Goal: Task Accomplishment & Management: Complete application form

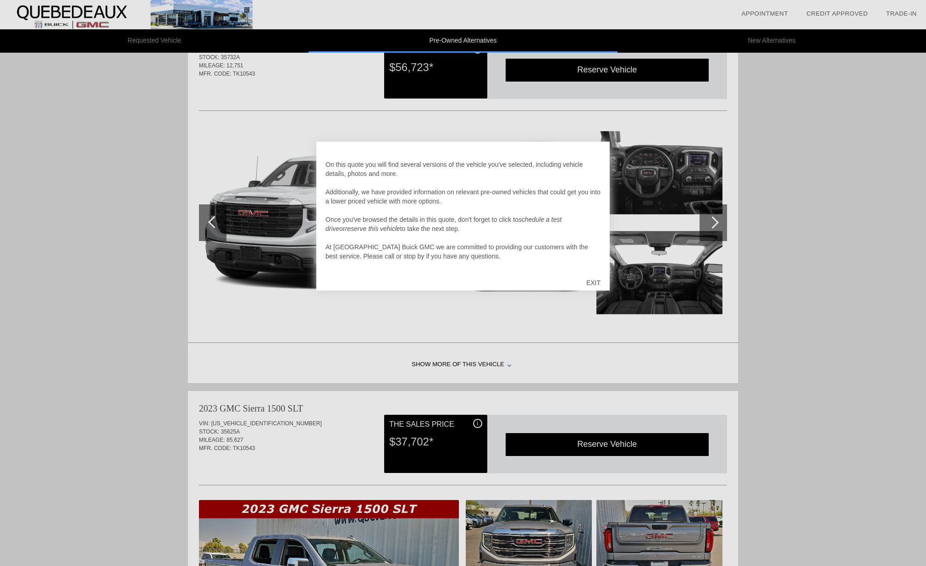
scroll to position [419, 0]
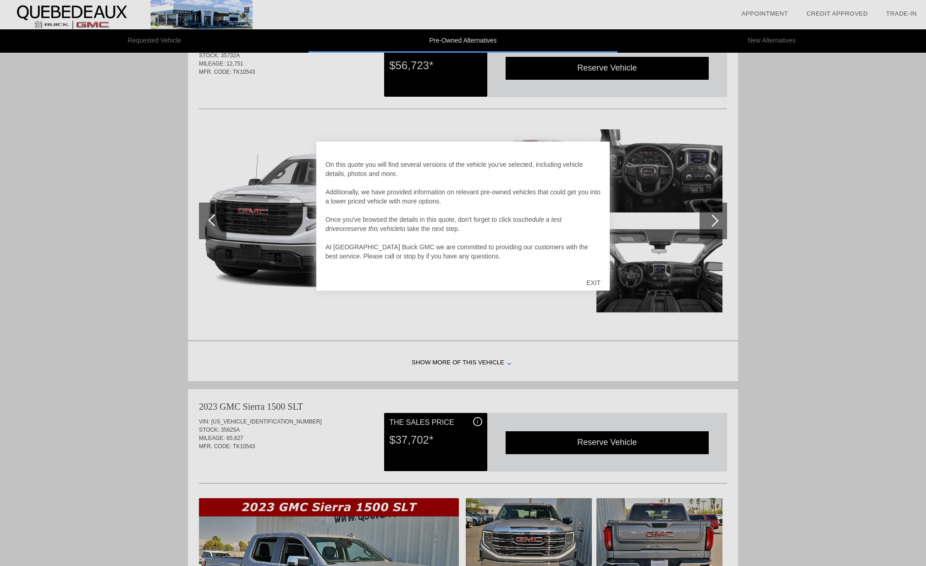
click at [597, 282] on div "EXIT" at bounding box center [593, 283] width 33 height 28
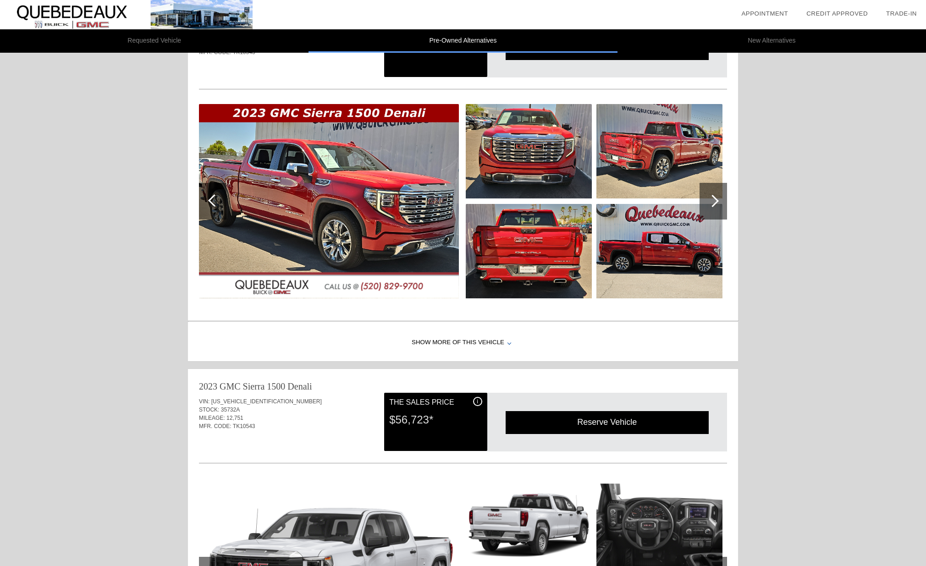
scroll to position [0, 0]
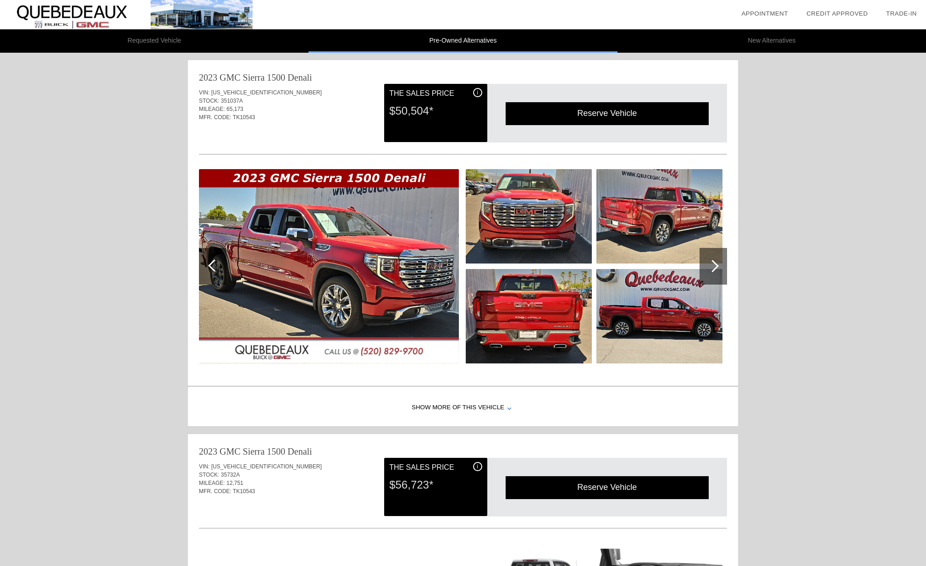
click at [356, 250] on img at bounding box center [329, 266] width 260 height 194
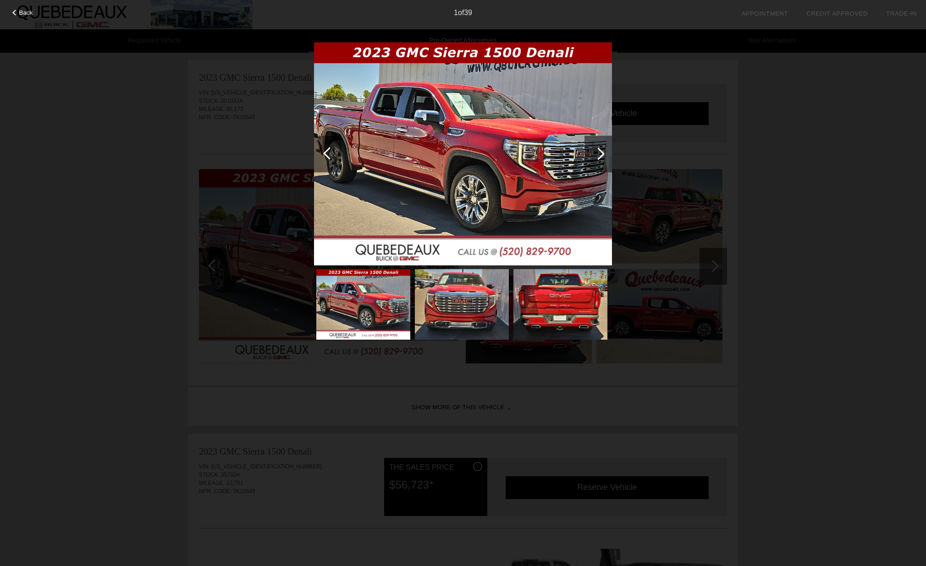
click at [705, 273] on div "Back 1 of 39" at bounding box center [463, 283] width 926 height 566
click at [599, 151] on div at bounding box center [598, 154] width 12 height 12
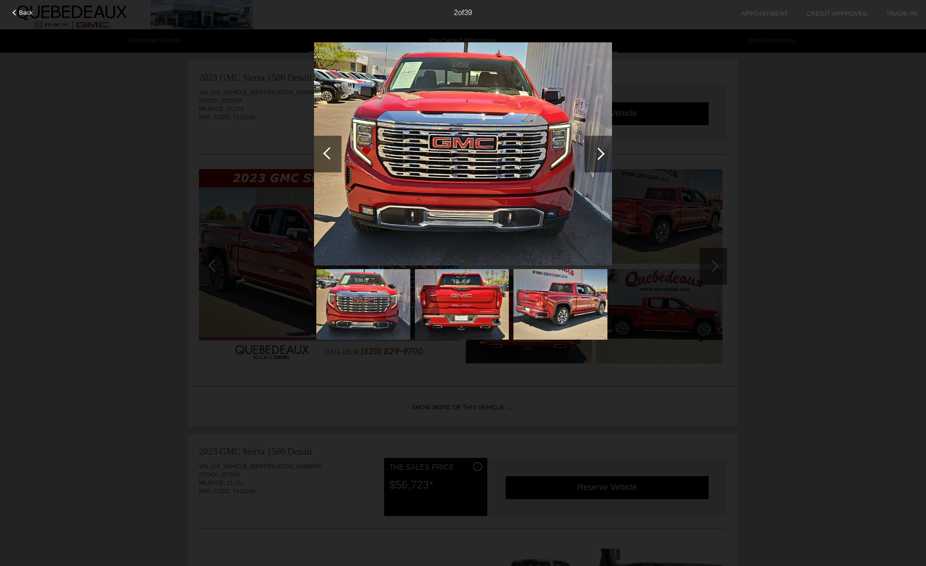
click at [599, 151] on div at bounding box center [598, 154] width 12 height 12
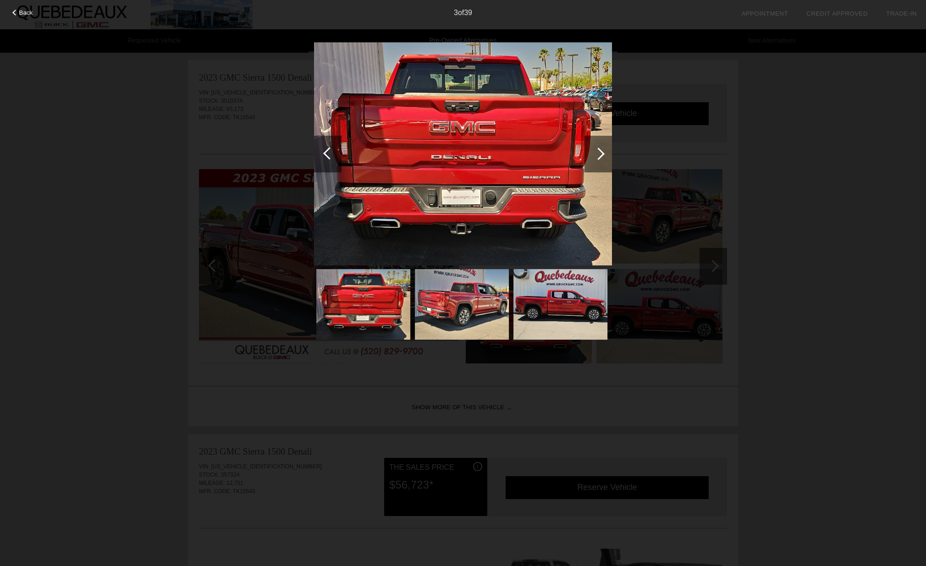
click at [599, 151] on div at bounding box center [598, 154] width 12 height 12
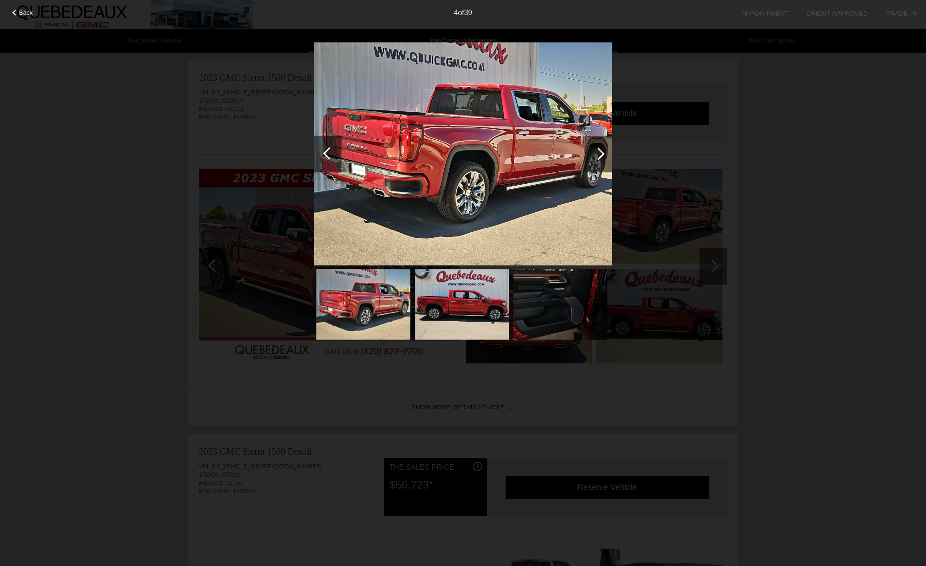
click at [599, 151] on div at bounding box center [598, 154] width 12 height 12
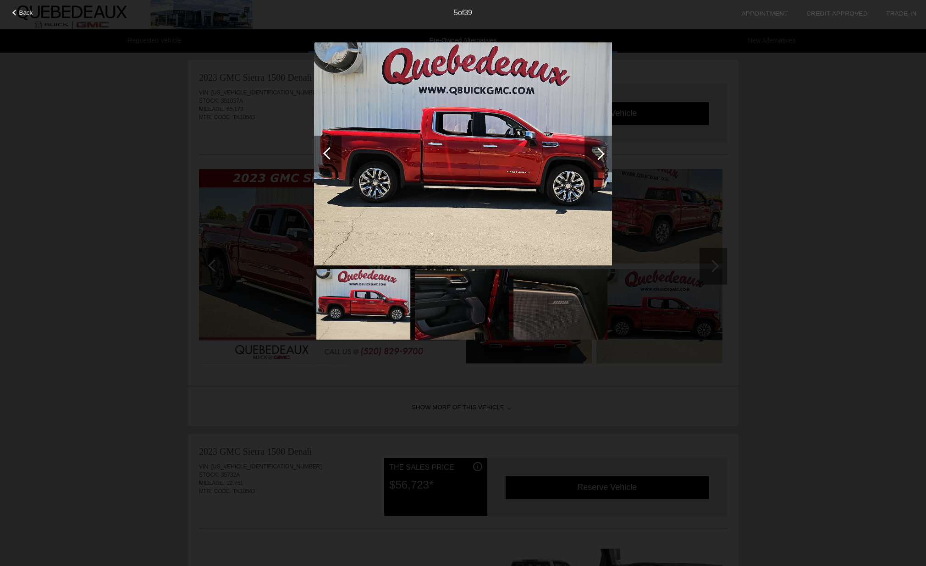
click at [599, 151] on div at bounding box center [598, 154] width 12 height 12
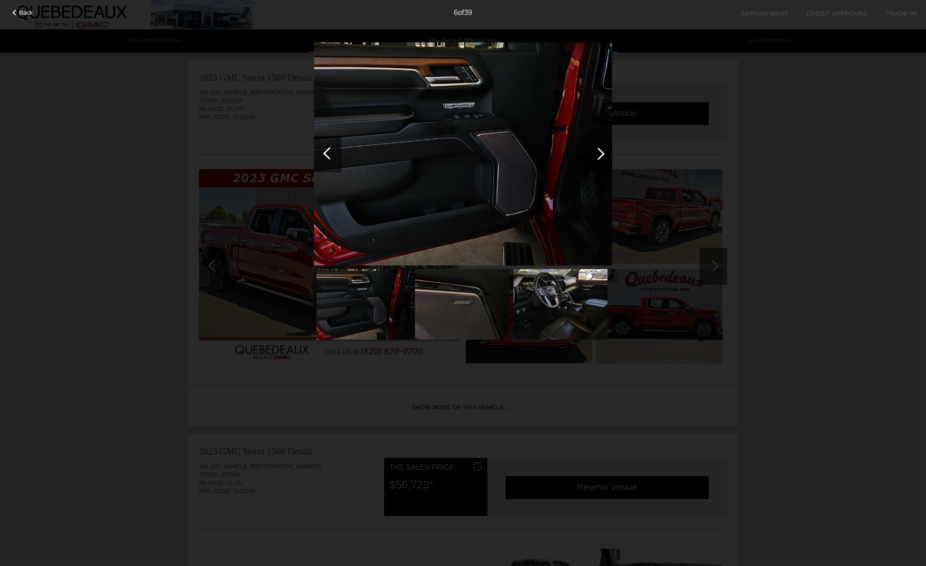
click at [599, 151] on div at bounding box center [598, 154] width 12 height 12
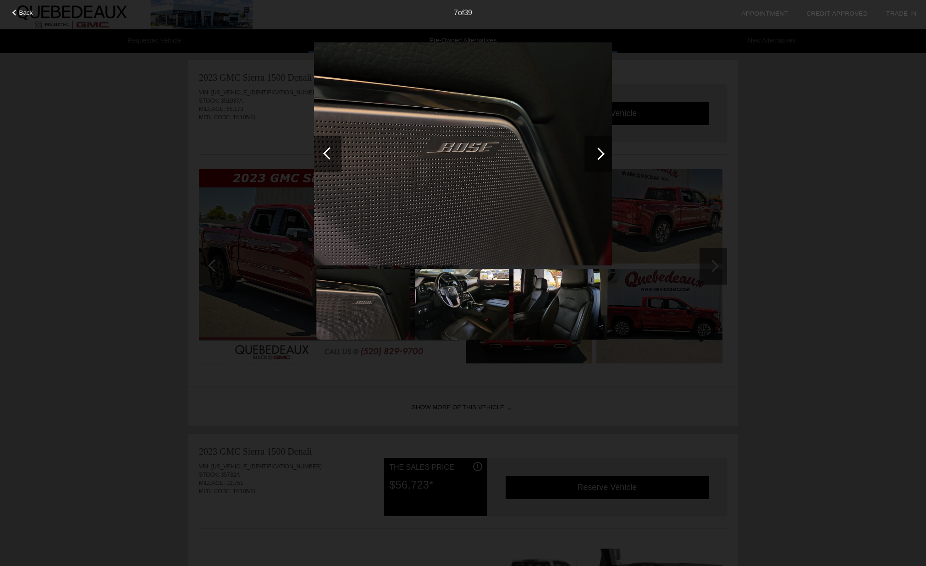
click at [599, 151] on div at bounding box center [598, 154] width 12 height 12
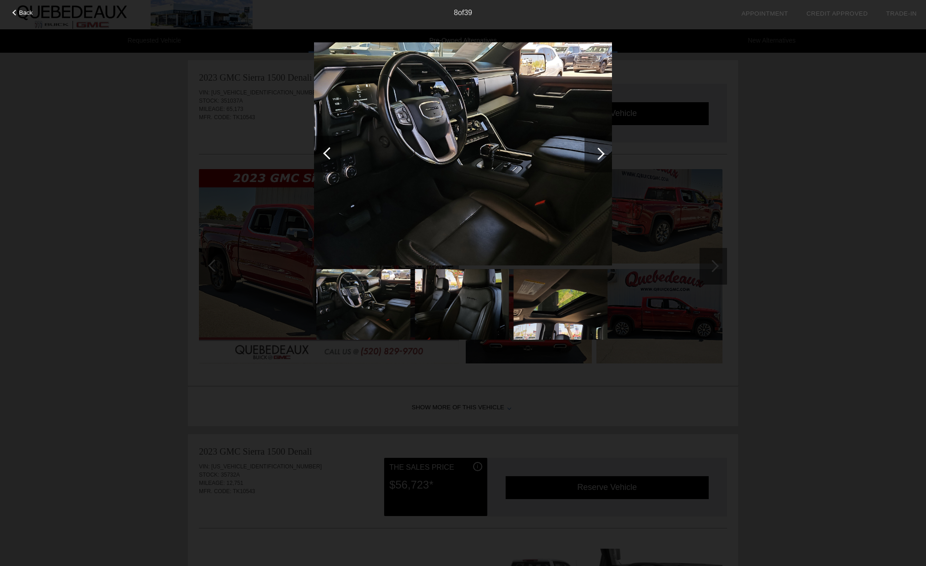
click at [599, 151] on div at bounding box center [598, 154] width 12 height 12
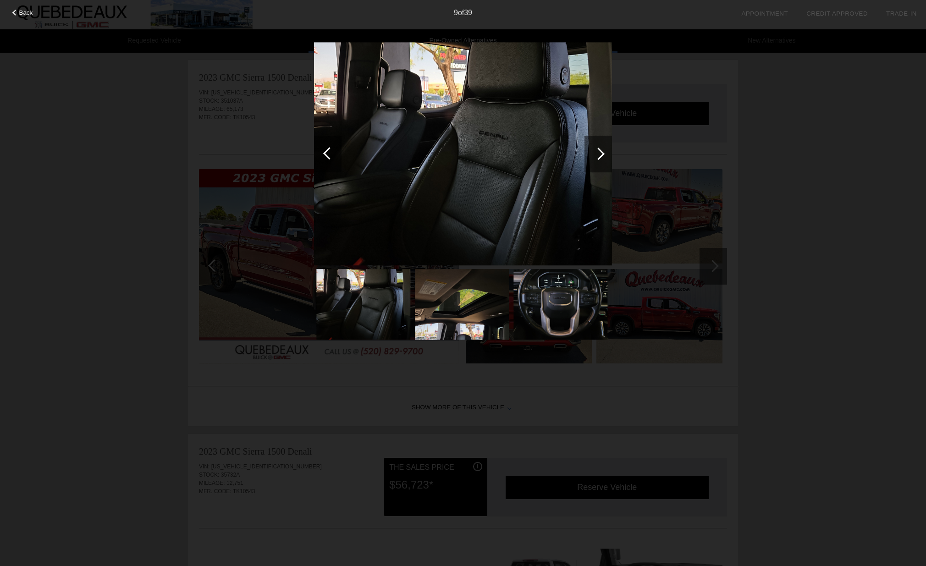
click at [599, 151] on div at bounding box center [598, 154] width 12 height 12
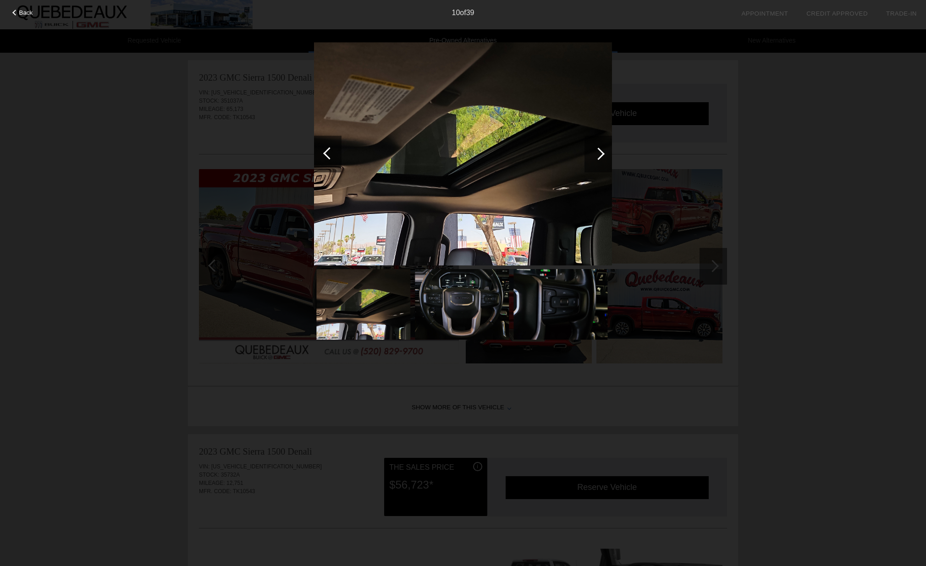
click at [599, 151] on div at bounding box center [598, 154] width 12 height 12
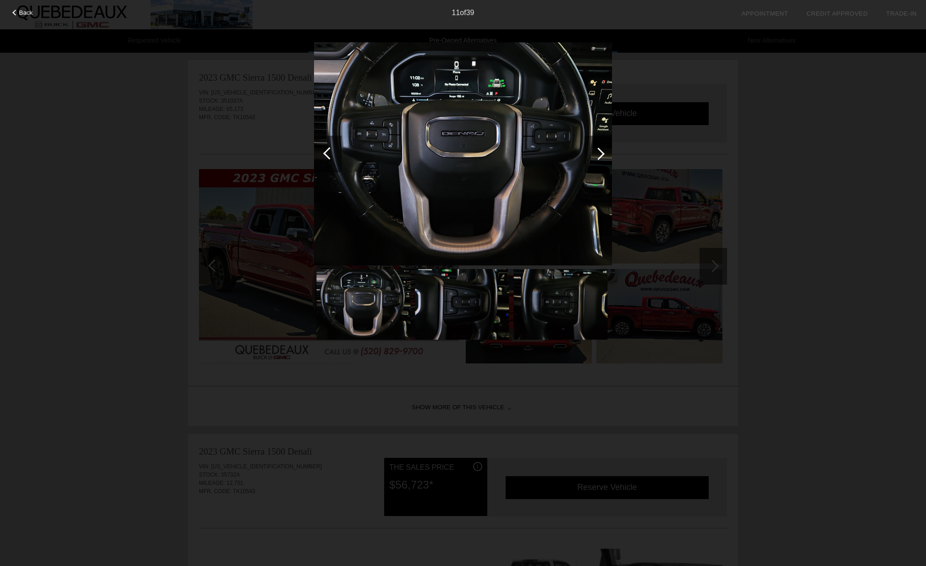
click at [599, 151] on div at bounding box center [598, 154] width 12 height 12
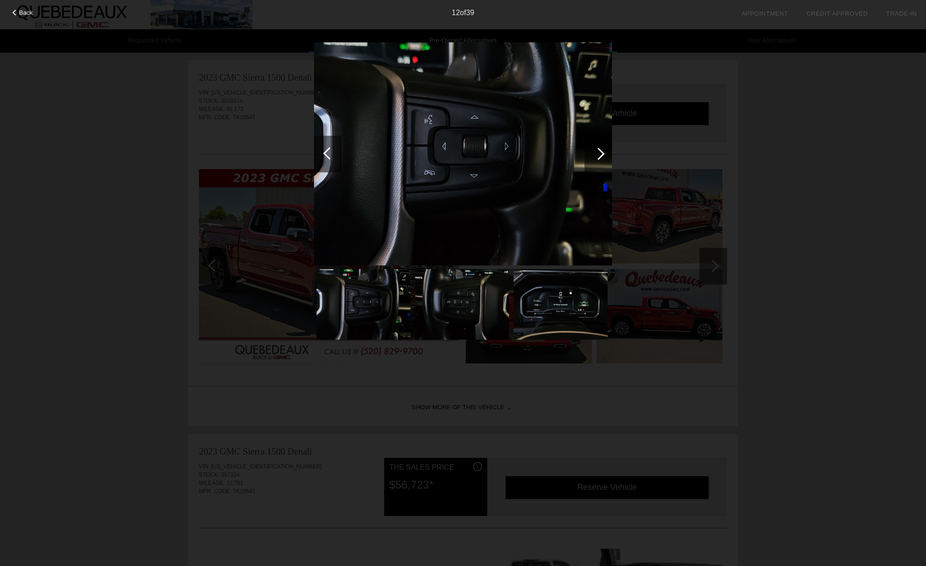
click at [599, 151] on div at bounding box center [598, 154] width 12 height 12
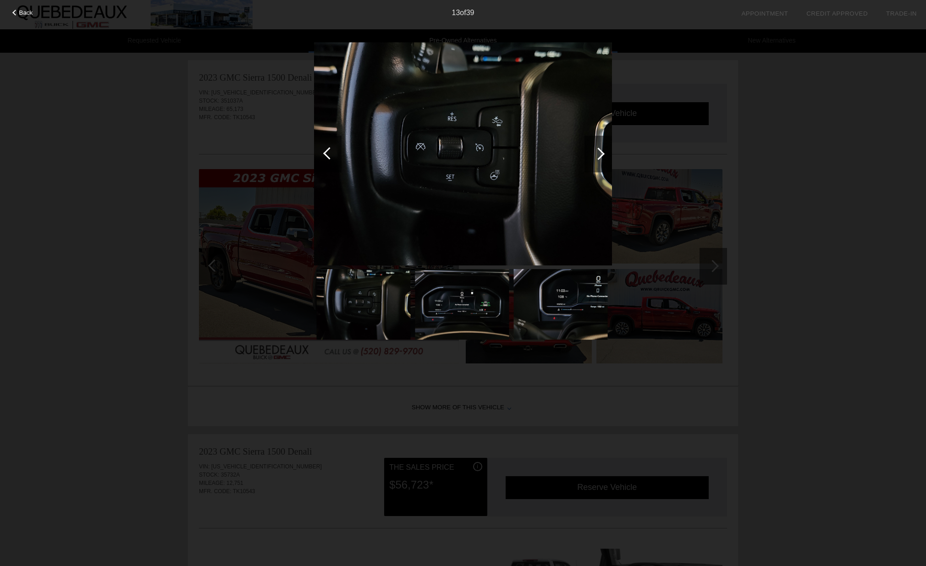
click at [599, 151] on div at bounding box center [598, 154] width 12 height 12
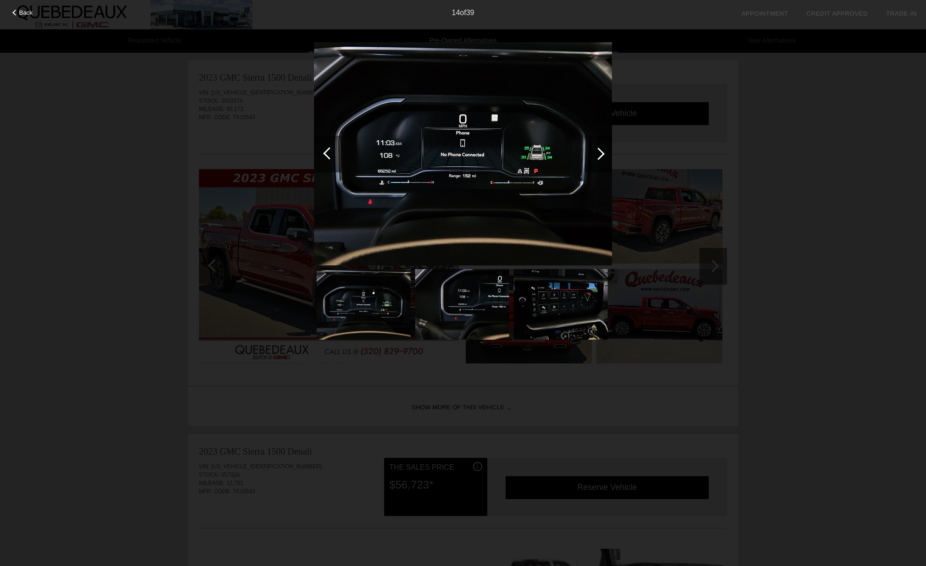
click at [598, 153] on div at bounding box center [598, 154] width 12 height 12
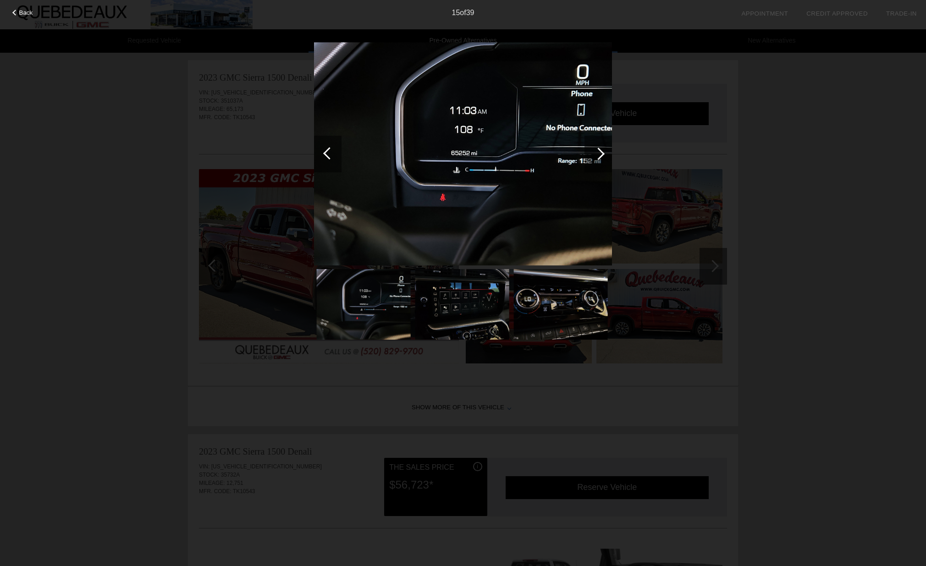
click at [598, 153] on div at bounding box center [598, 154] width 12 height 12
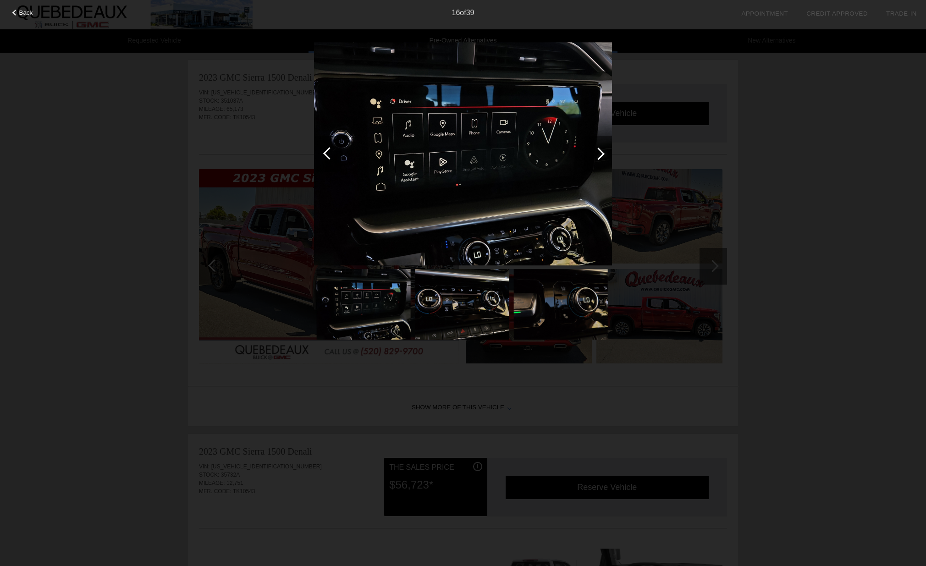
click at [598, 153] on div at bounding box center [598, 154] width 12 height 12
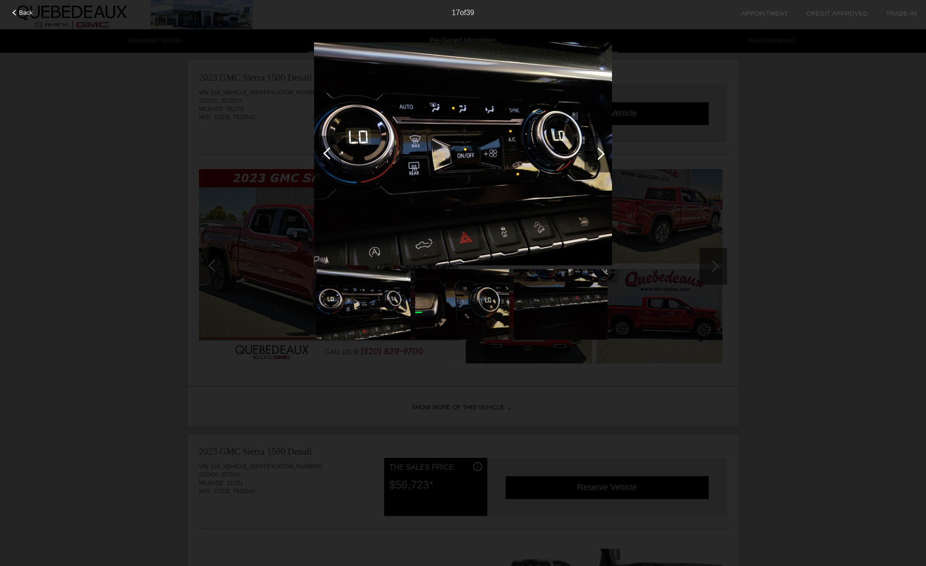
click at [598, 153] on div at bounding box center [598, 154] width 12 height 12
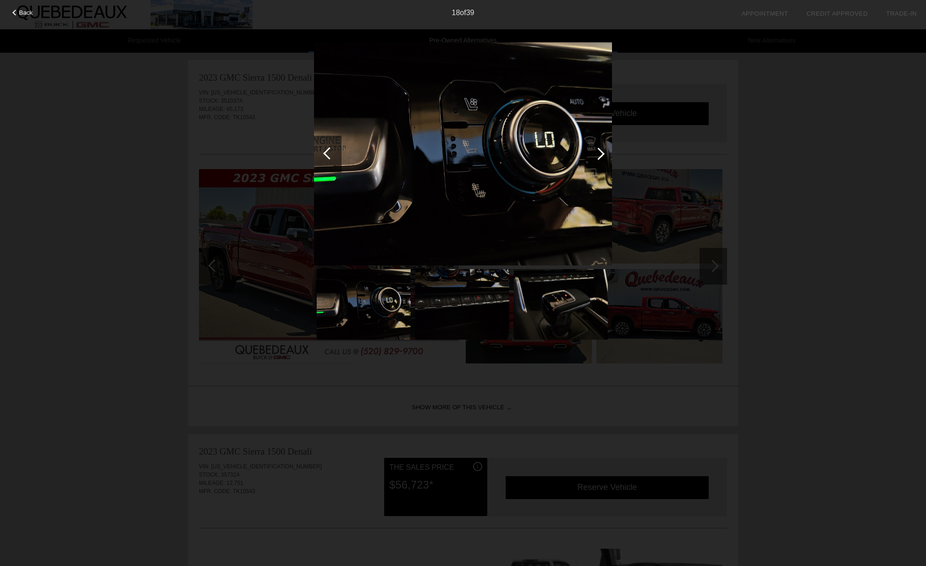
click at [598, 153] on div at bounding box center [598, 154] width 12 height 12
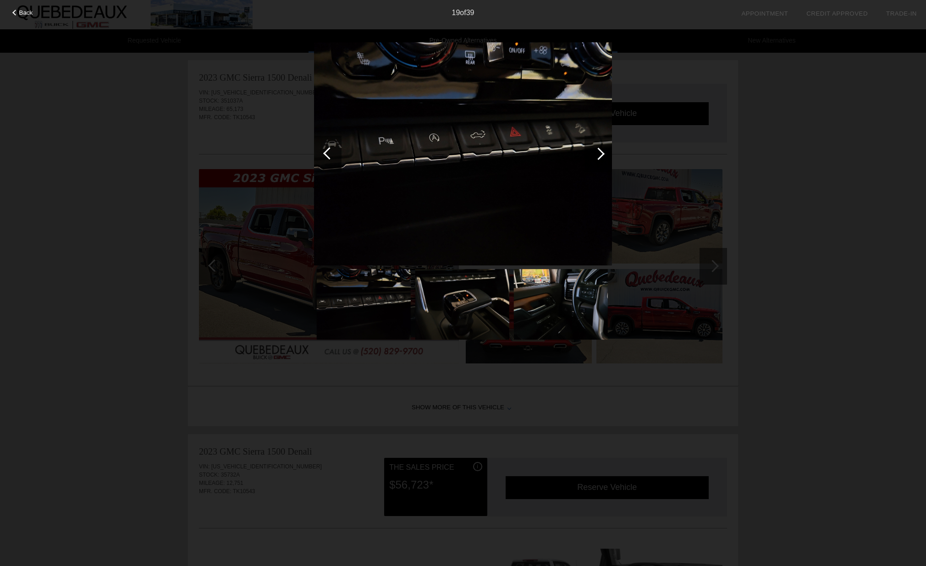
click at [598, 153] on div at bounding box center [598, 154] width 12 height 12
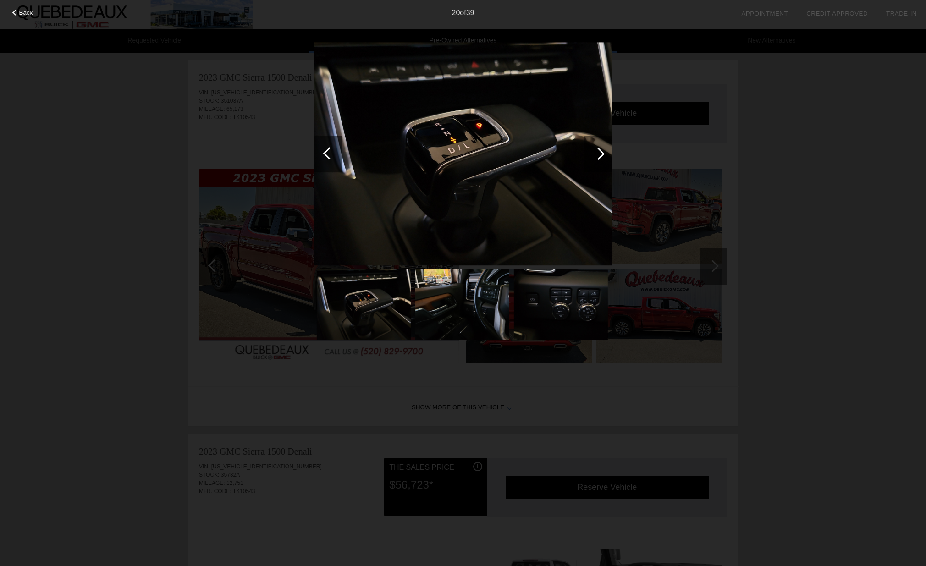
click at [598, 153] on div at bounding box center [598, 154] width 12 height 12
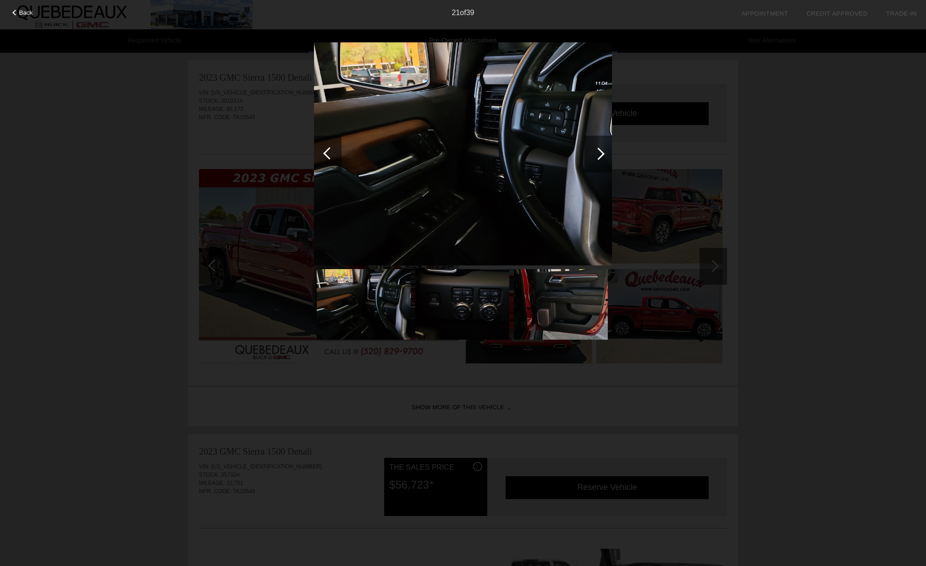
click at [598, 153] on div at bounding box center [598, 154] width 12 height 12
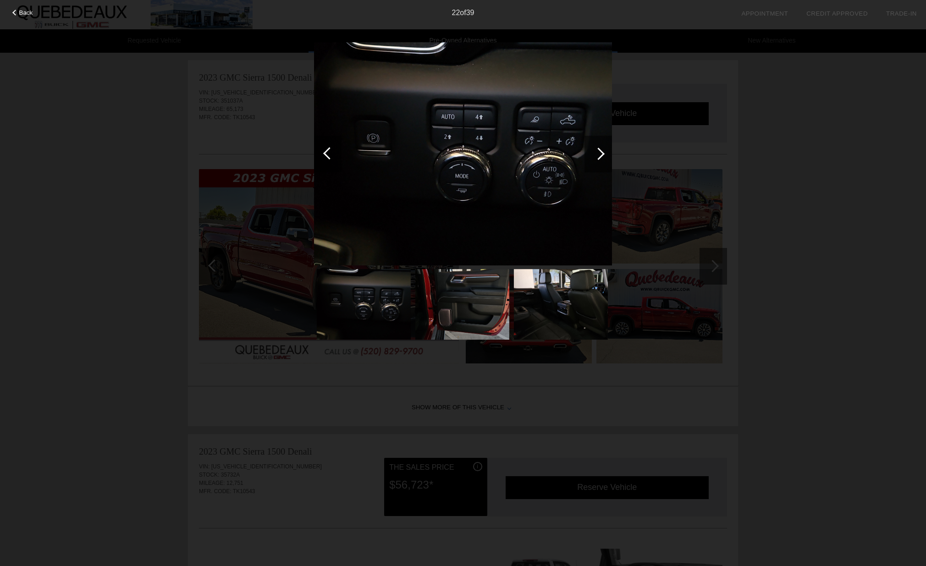
click at [598, 153] on div at bounding box center [598, 154] width 12 height 12
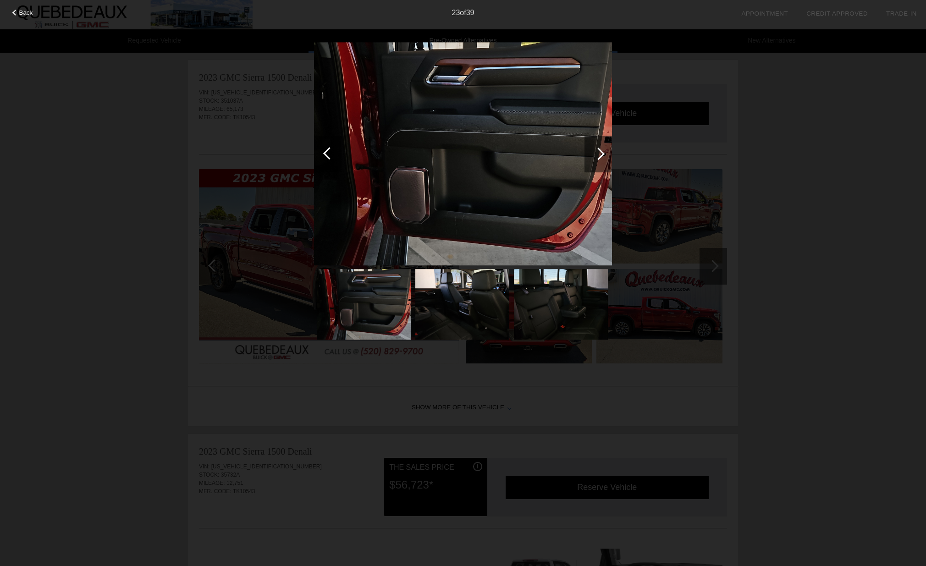
click at [598, 153] on div at bounding box center [598, 154] width 12 height 12
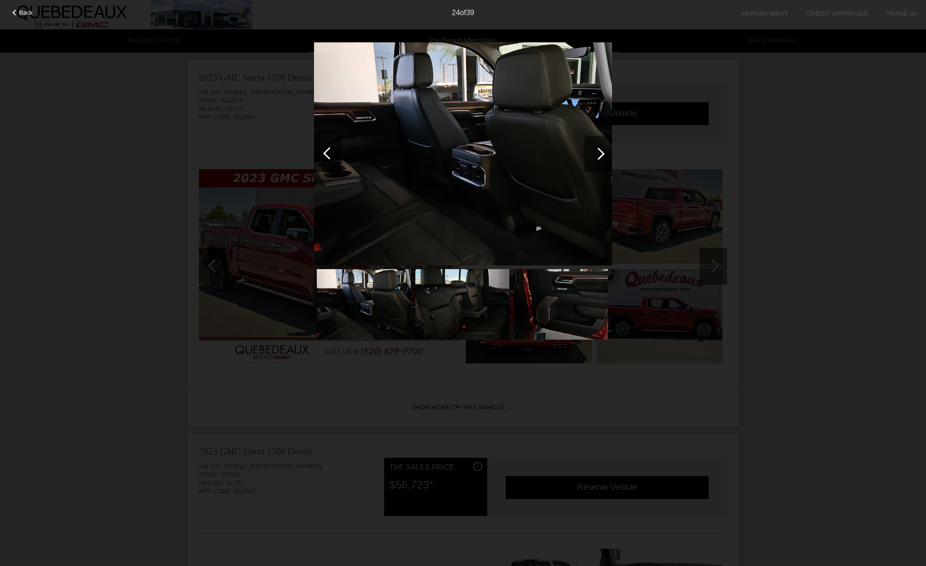
click at [598, 153] on div at bounding box center [598, 154] width 12 height 12
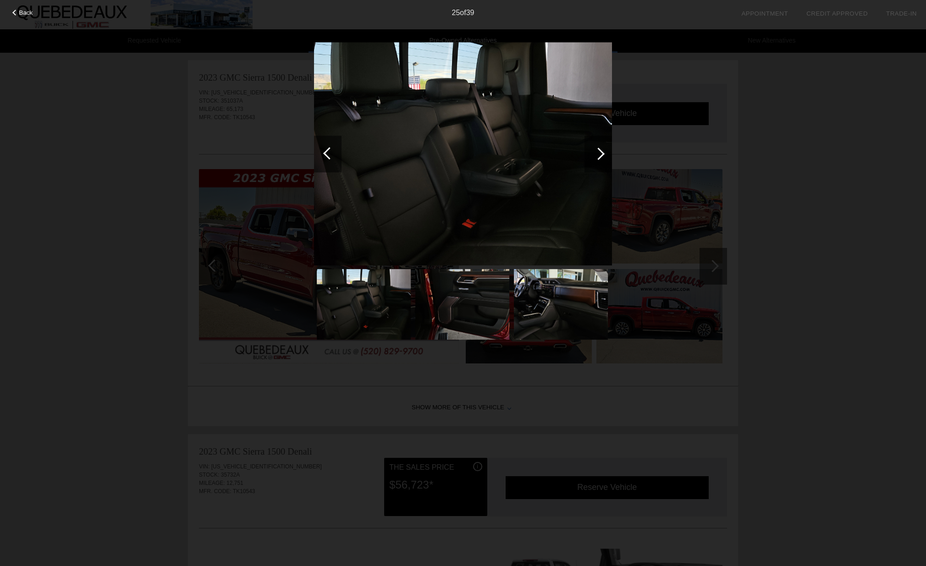
click at [598, 153] on div at bounding box center [598, 154] width 12 height 12
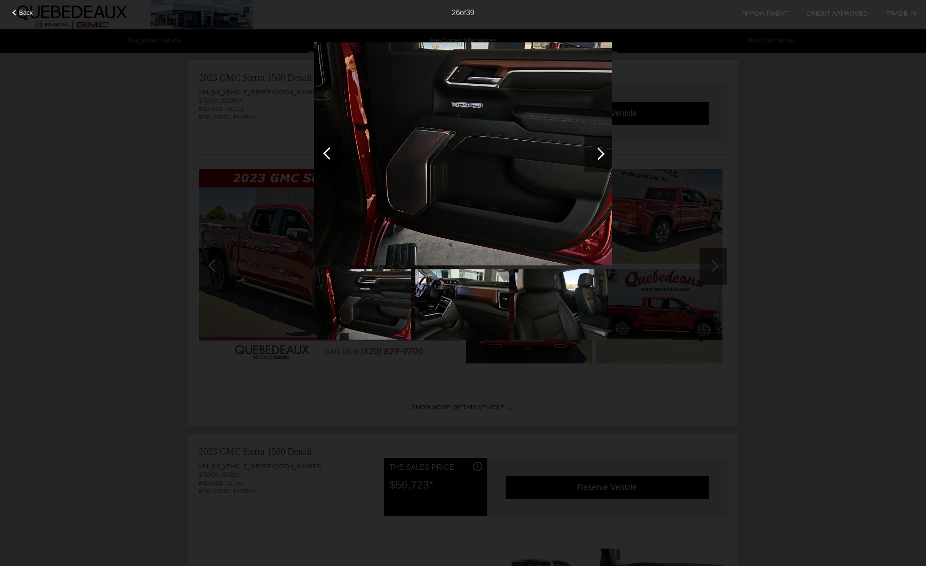
click at [598, 153] on div at bounding box center [598, 154] width 12 height 12
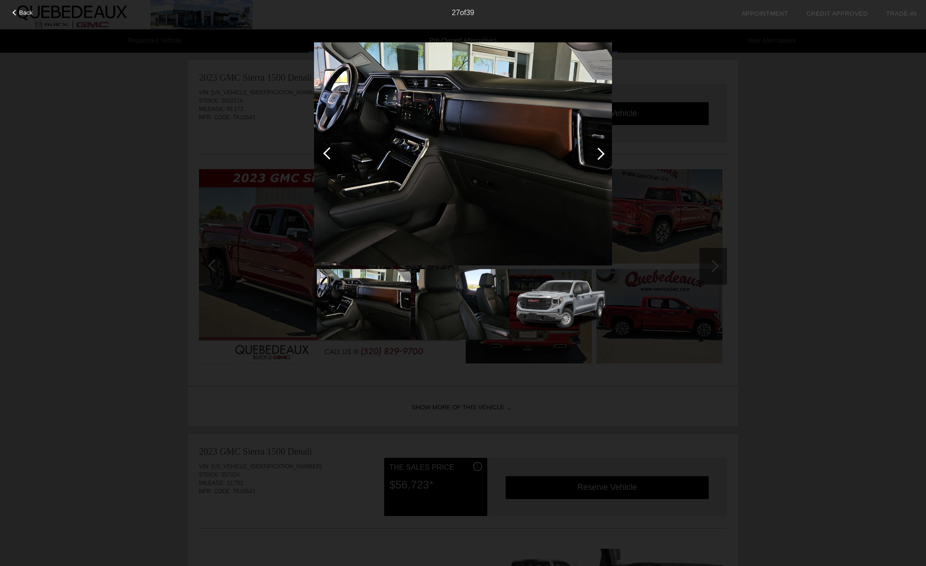
click at [598, 153] on div at bounding box center [598, 154] width 12 height 12
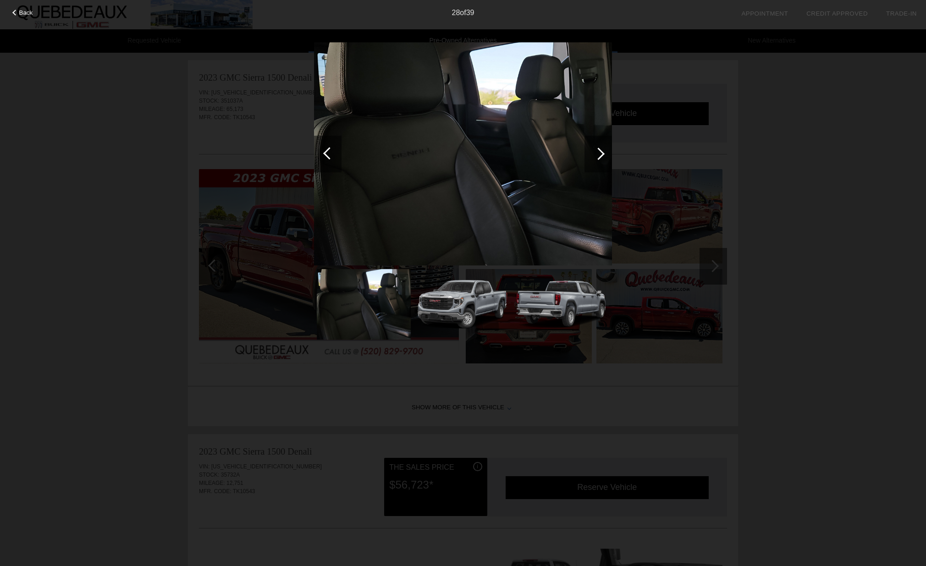
click at [598, 153] on div at bounding box center [598, 154] width 12 height 12
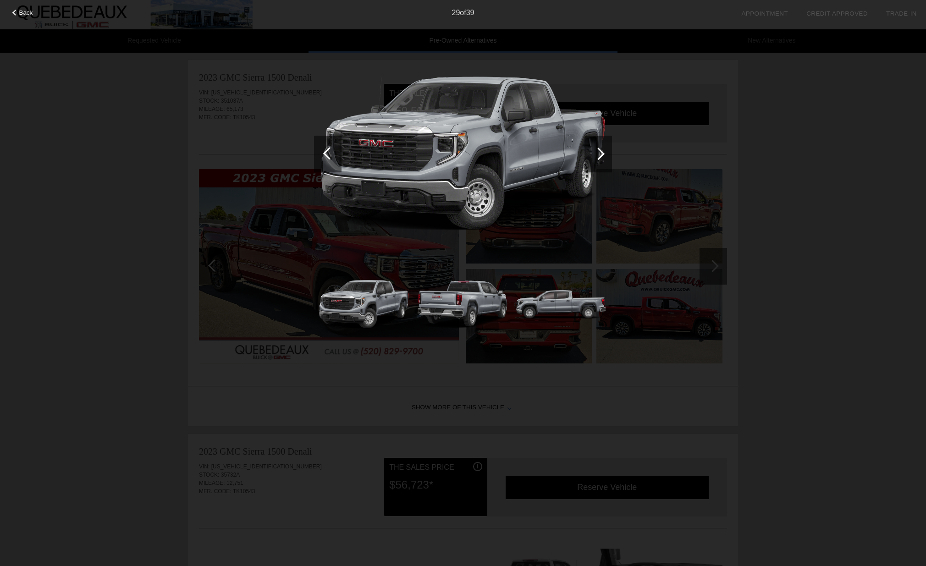
click at [598, 153] on div at bounding box center [598, 154] width 12 height 12
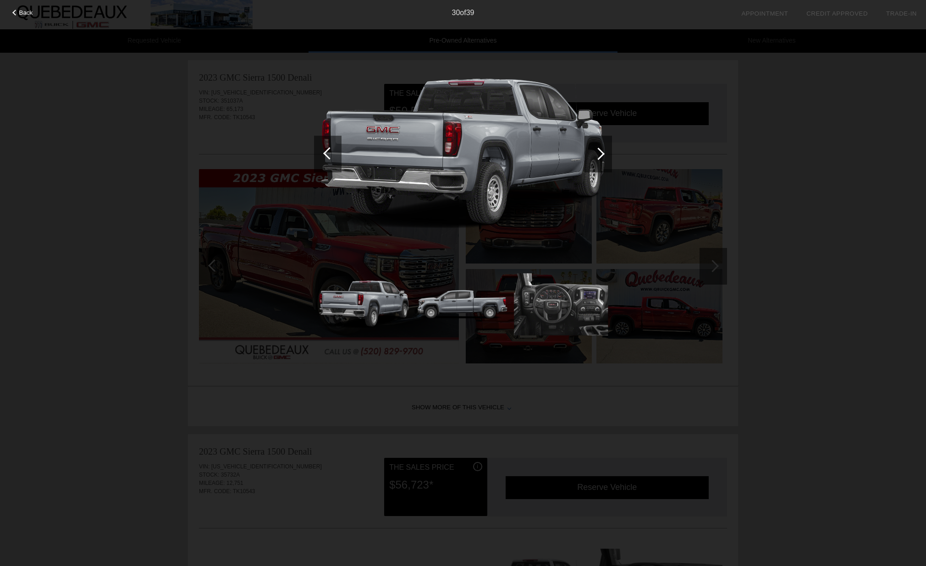
click at [598, 153] on div at bounding box center [598, 154] width 12 height 12
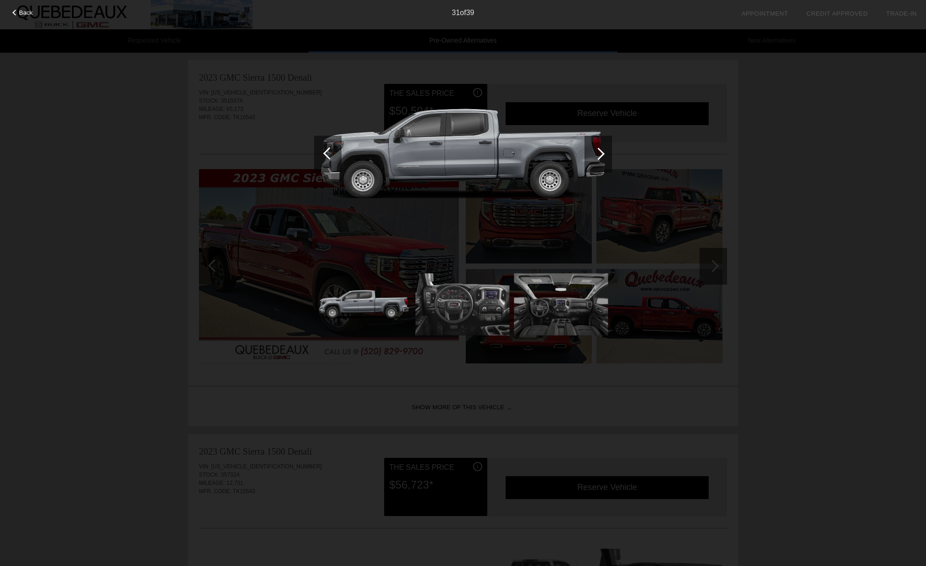
click at [598, 153] on div at bounding box center [598, 154] width 12 height 12
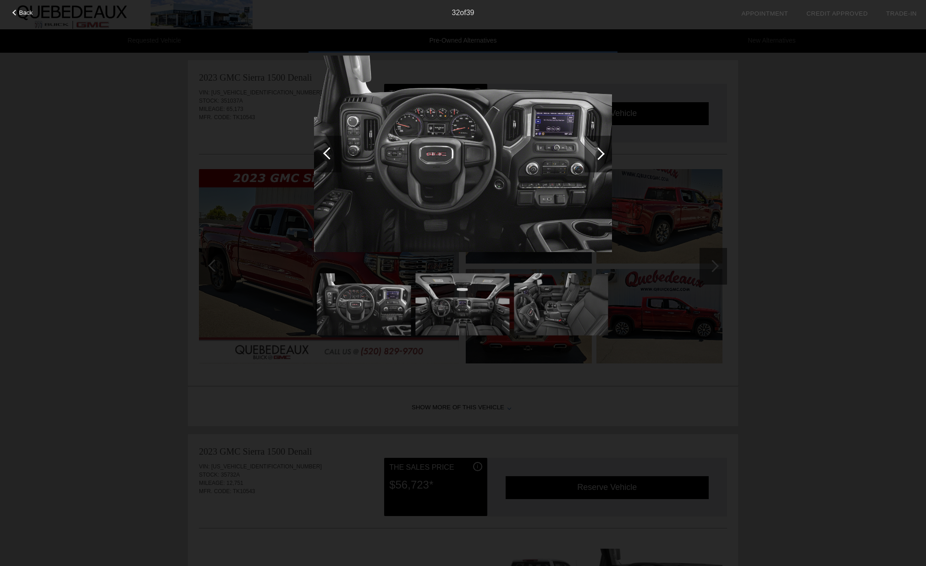
click at [598, 153] on div at bounding box center [598, 154] width 12 height 12
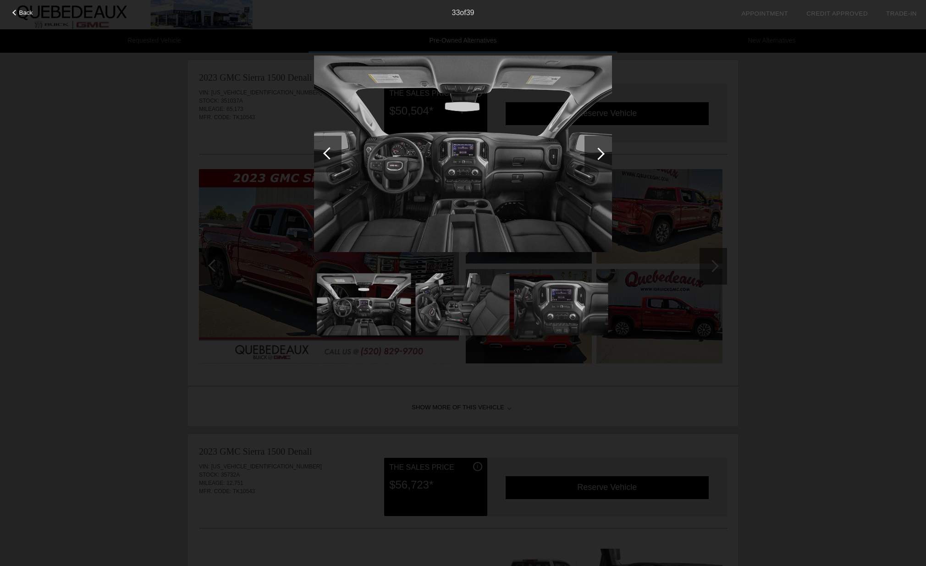
click at [598, 153] on div at bounding box center [598, 154] width 12 height 12
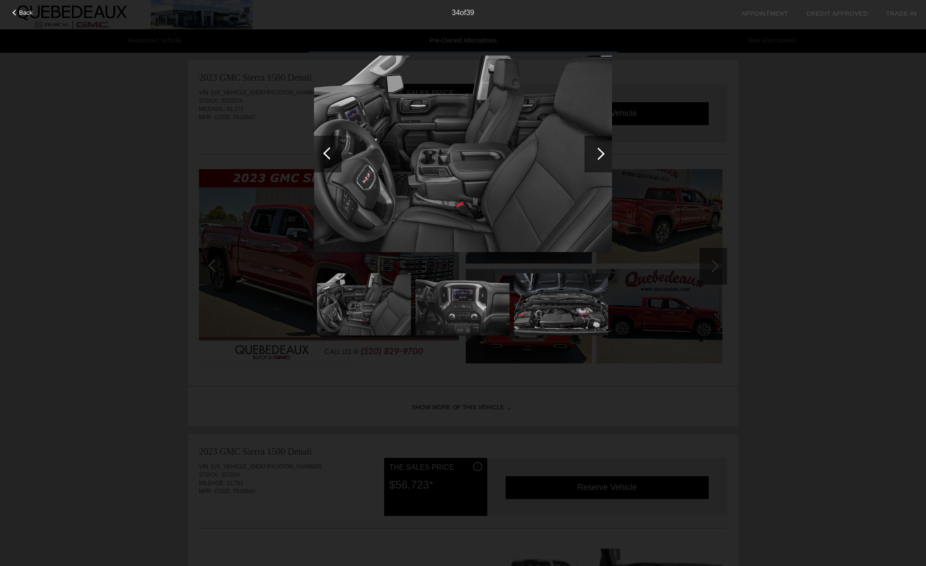
click at [598, 153] on div at bounding box center [598, 154] width 12 height 12
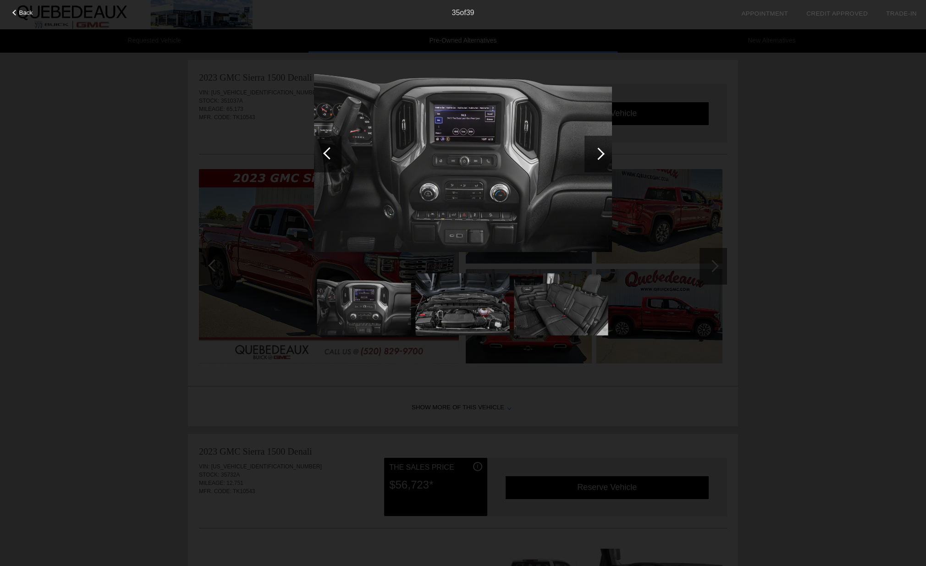
click at [598, 153] on div at bounding box center [598, 154] width 12 height 12
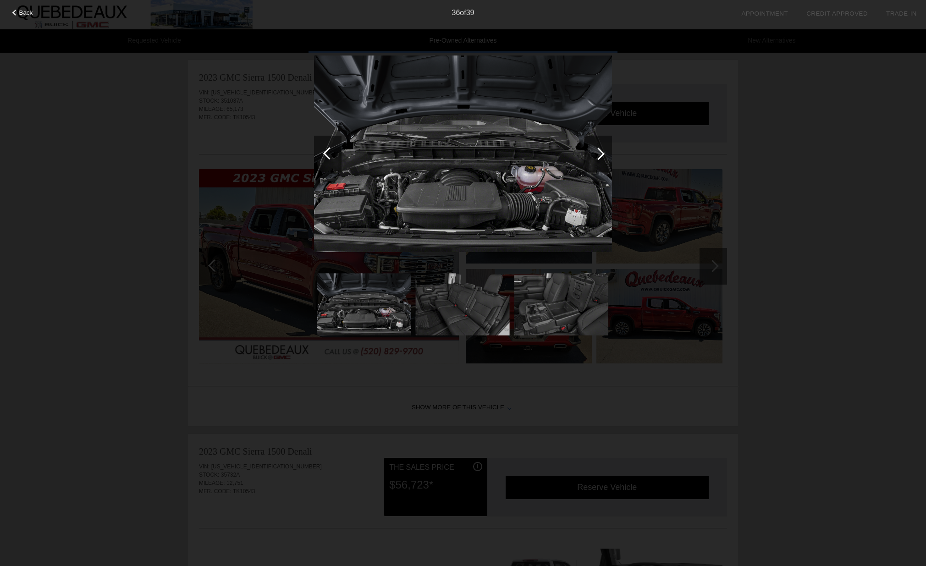
click at [598, 153] on div at bounding box center [598, 154] width 12 height 12
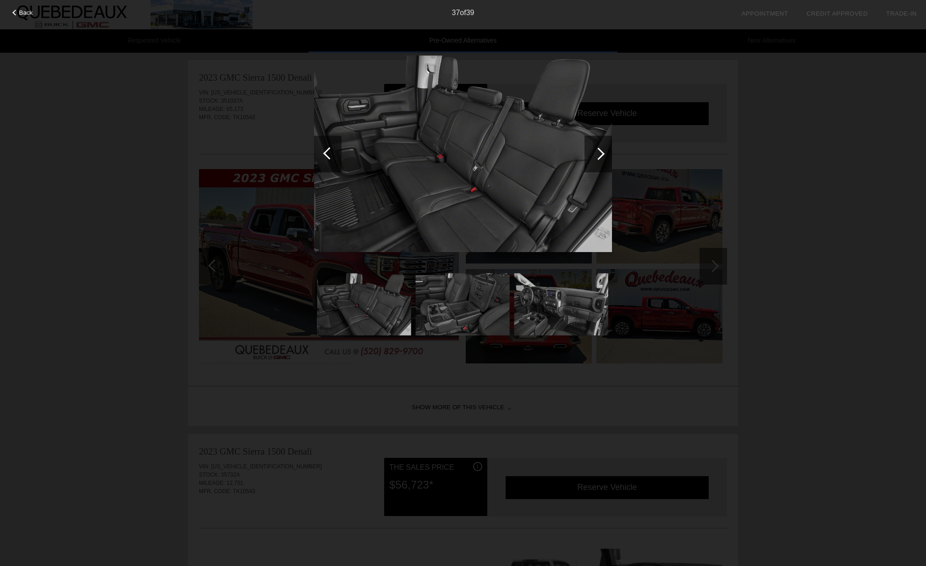
click at [598, 153] on div at bounding box center [598, 154] width 12 height 12
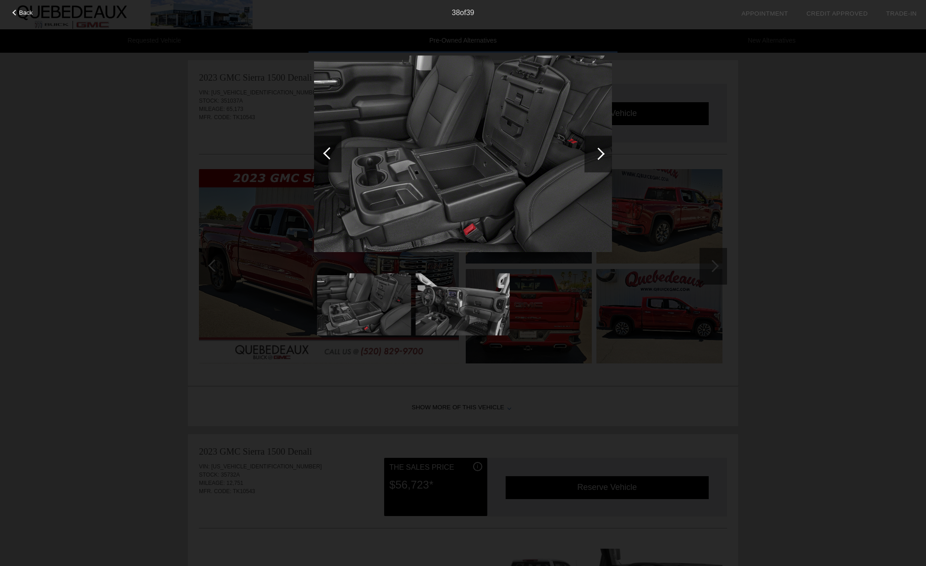
click at [598, 153] on div at bounding box center [598, 154] width 12 height 12
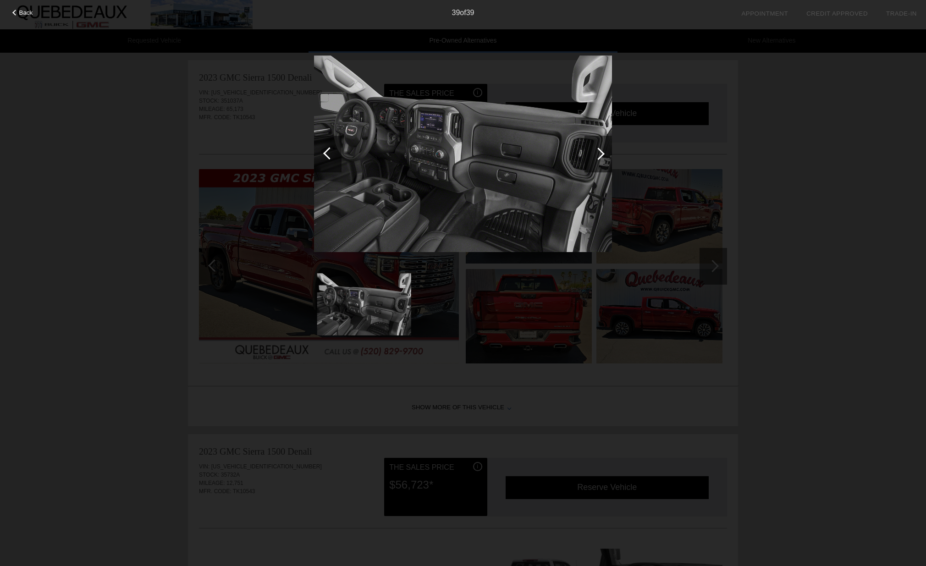
click at [730, 197] on div "Back 39 of 39" at bounding box center [463, 283] width 926 height 566
click at [714, 277] on div "Back 39 of 39" at bounding box center [463, 283] width 926 height 566
click at [390, 400] on div "Back 39 of 39" at bounding box center [463, 283] width 926 height 566
click at [21, 11] on span "Back" at bounding box center [26, 12] width 14 height 7
